Goal: Communication & Community: Ask a question

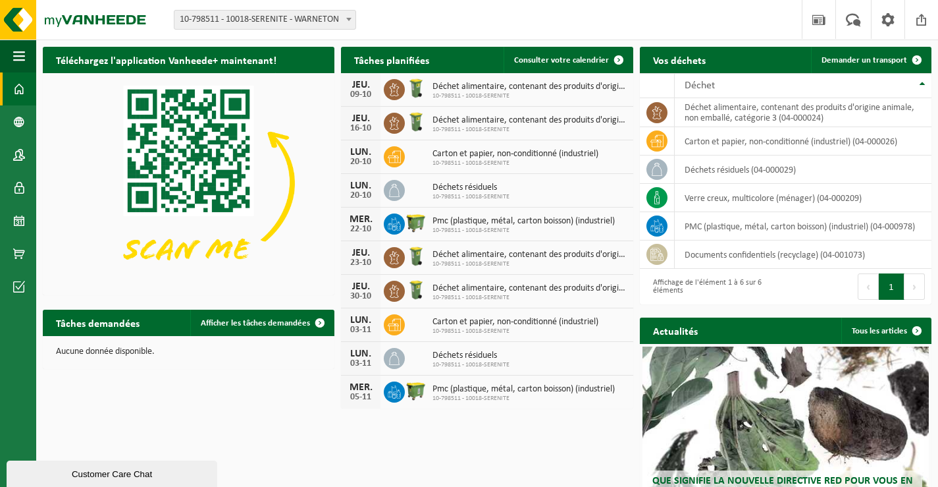
click at [114, 477] on div "Customer Care Chat" at bounding box center [111, 474] width 191 height 10
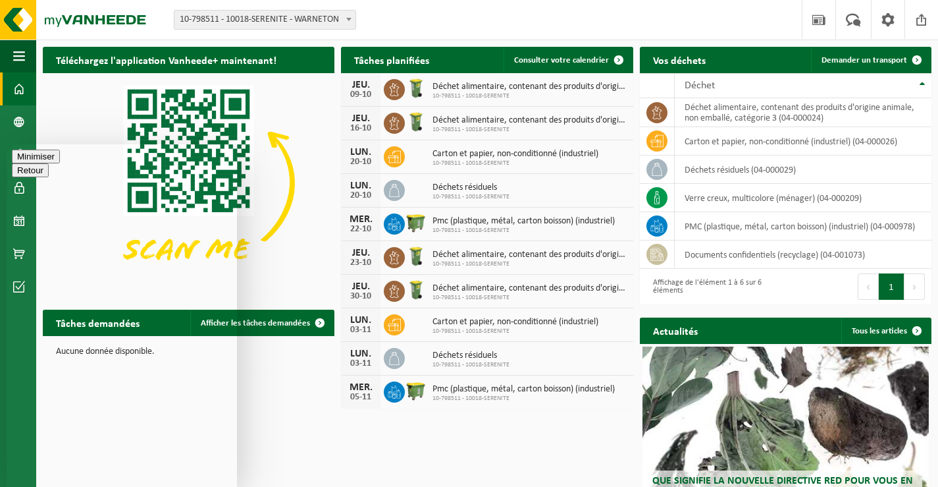
type textarea "bonjour,"
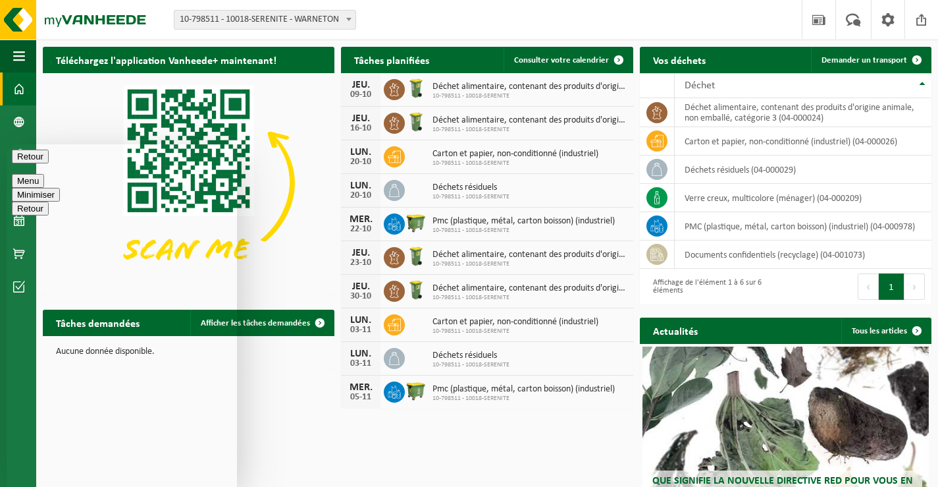
type textarea "nous avions avant trois poubelles alimentaires, depuis 15 jours ils nous en res…"
type textarea "une des poubelles avait été cassée et devait être remplacée."
type textarea "serait-il possible de faire le necessaire?"
type textarea "merci à vous."
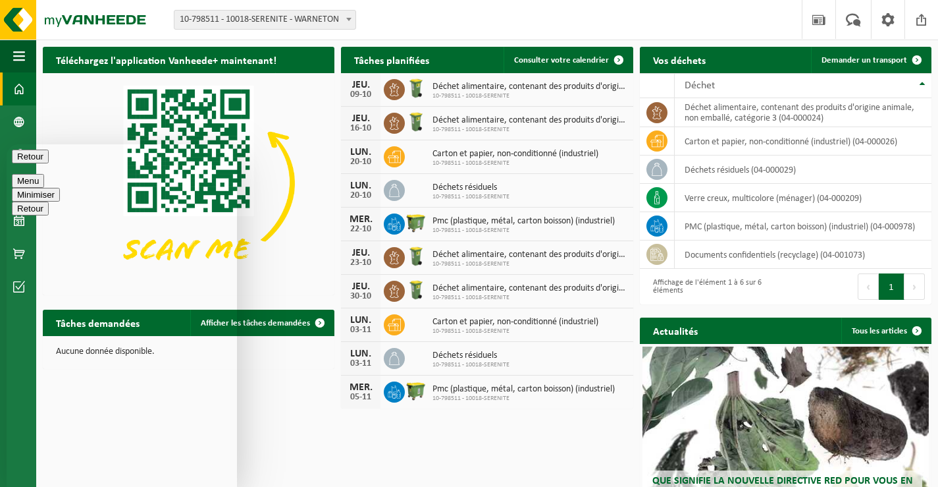
click at [60, 188] on button "Minimiser" at bounding box center [36, 195] width 48 height 14
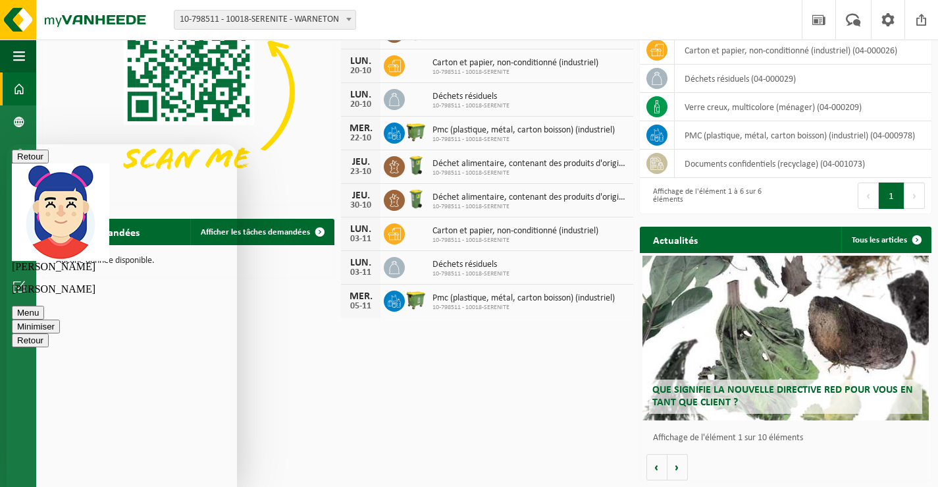
scroll to position [230, 0]
type textarea "poubelle alimentaire"
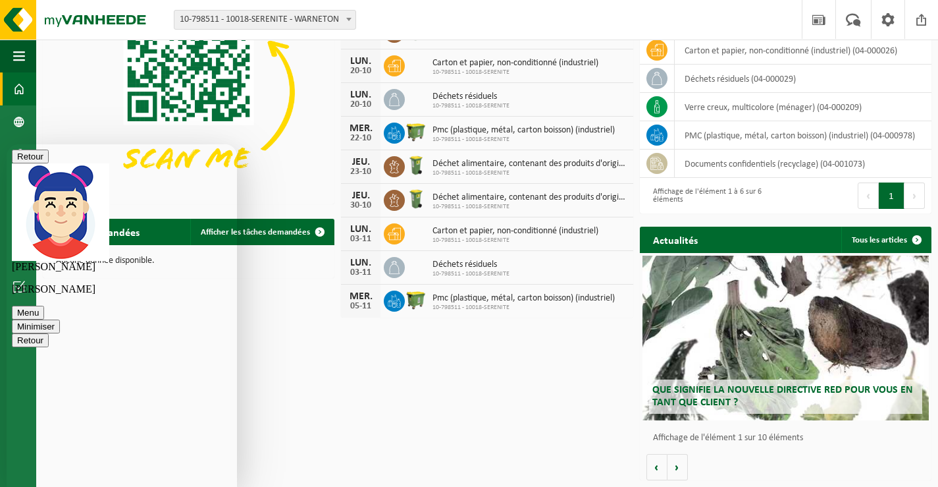
click at [60, 319] on button "Minimiser" at bounding box center [36, 326] width 48 height 14
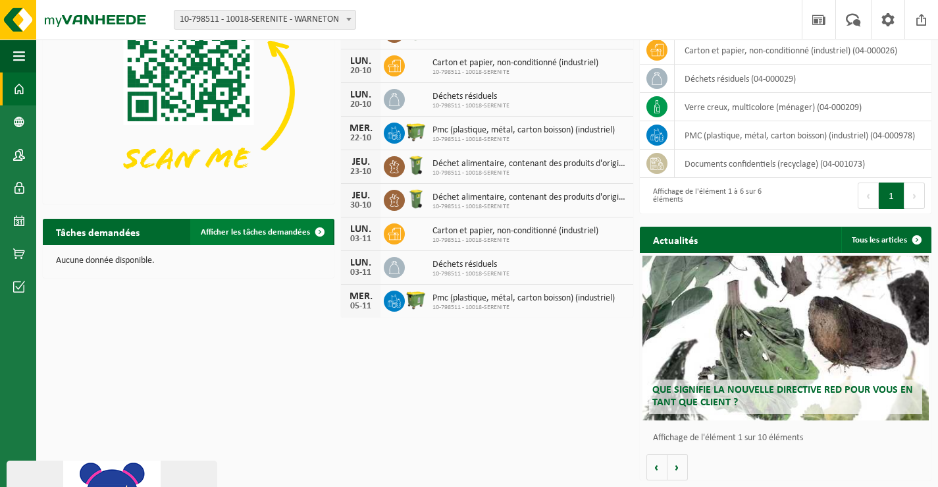
click at [253, 236] on span "Afficher les tâches demandées" at bounding box center [255, 232] width 109 height 9
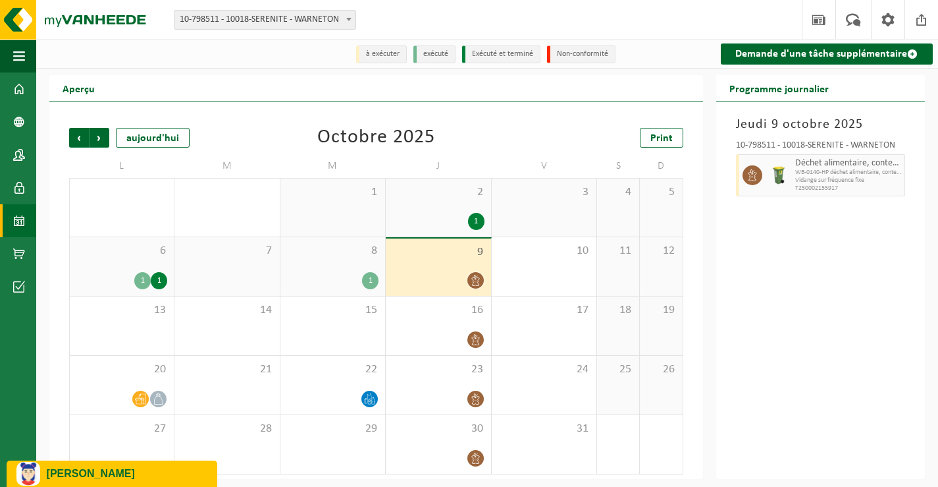
click at [506, 59] on li "Exécuté et terminé" at bounding box center [501, 54] width 78 height 18
